Goal: Obtain resource: Obtain resource

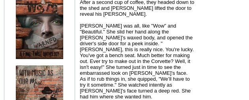
scroll to position [593, 0]
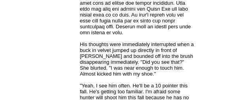
scroll to position [830, 0]
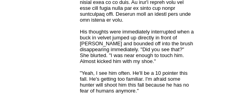
drag, startPoint x: 45, startPoint y: 75, endPoint x: 246, endPoint y: 41, distance: 204.0
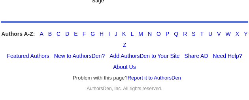
scroll to position [5135, 0]
drag, startPoint x: 12, startPoint y: 82, endPoint x: 7, endPoint y: 87, distance: 7.8
drag, startPoint x: 7, startPoint y: 87, endPoint x: 225, endPoint y: 38, distance: 223.6
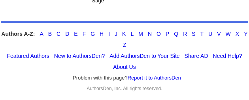
drag, startPoint x: 166, startPoint y: 13, endPoint x: 103, endPoint y: 77, distance: 90.2
